Goal: Find specific page/section

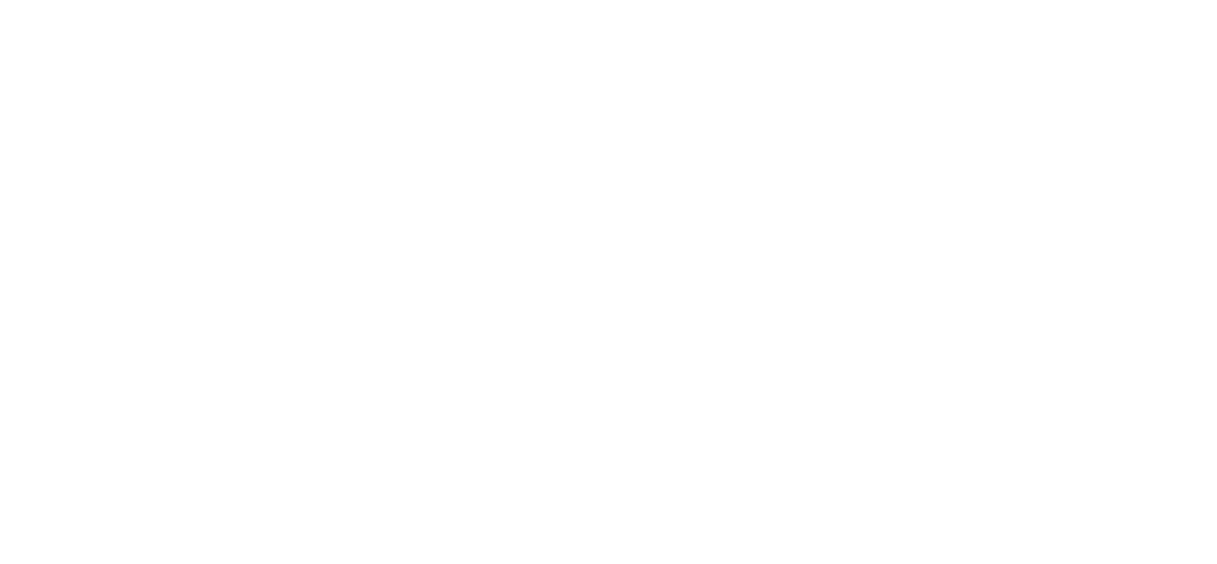
click at [27, 36] on icon at bounding box center [37, 388] width 59 height 760
